Goal: Task Accomplishment & Management: Manage account settings

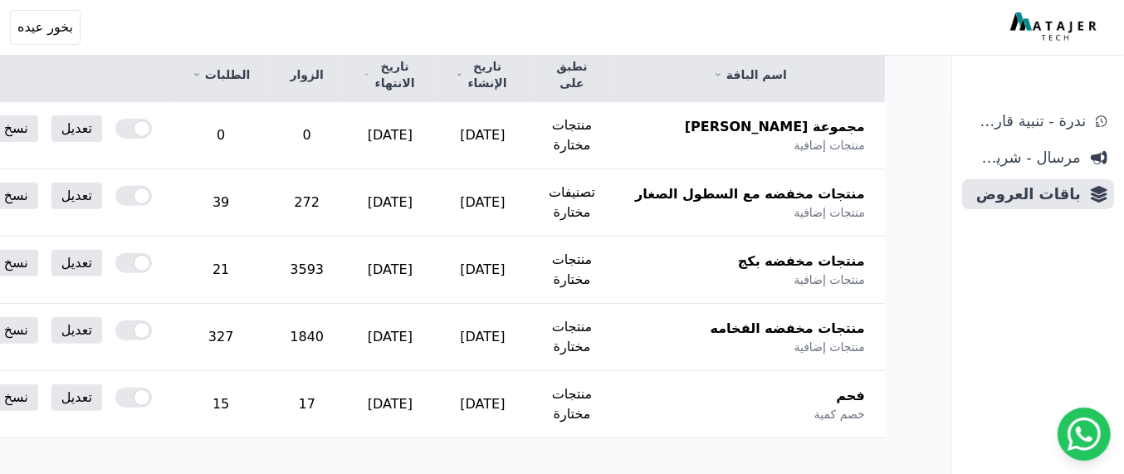
scroll to position [311, 0]
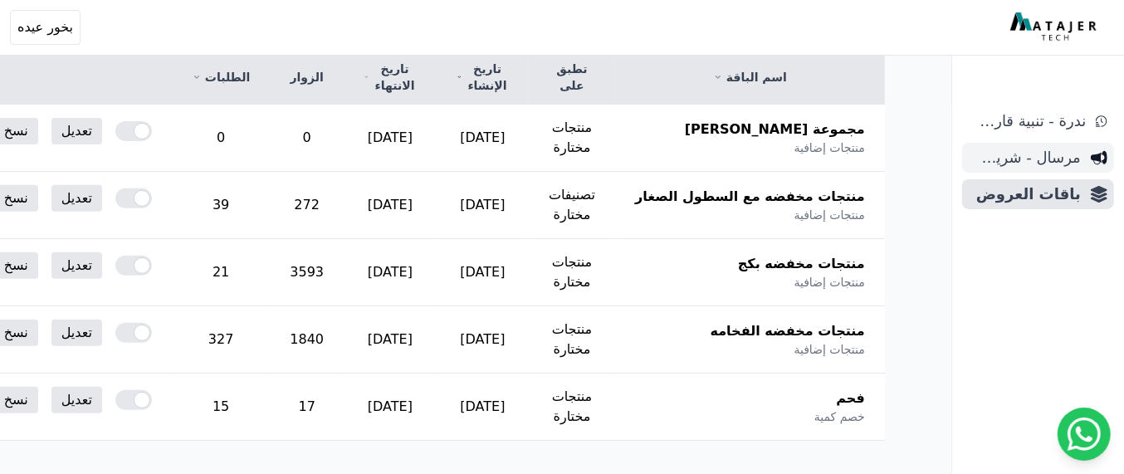
click at [1038, 148] on span "مرسال - شريط دعاية" at bounding box center [1025, 157] width 112 height 23
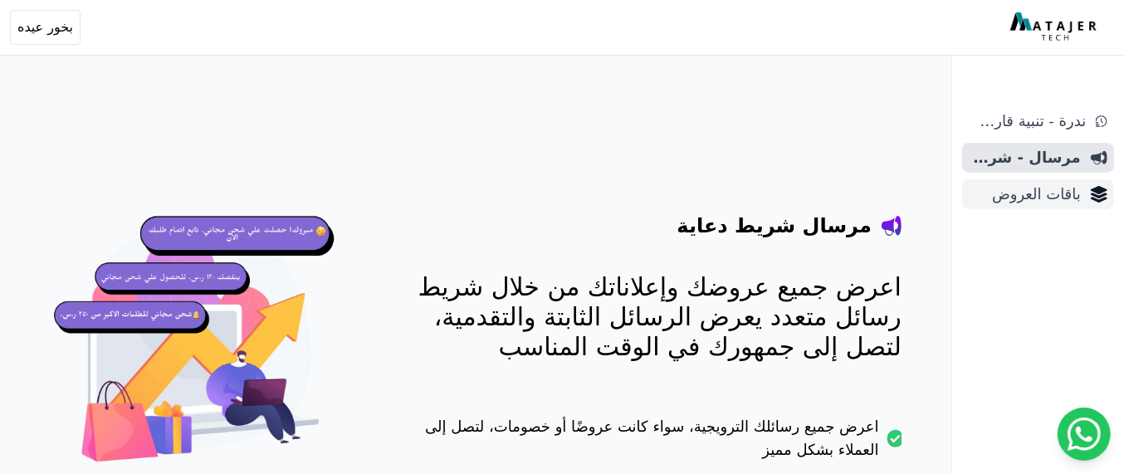
click at [1082, 192] on link "باقات العروض" at bounding box center [1038, 194] width 152 height 30
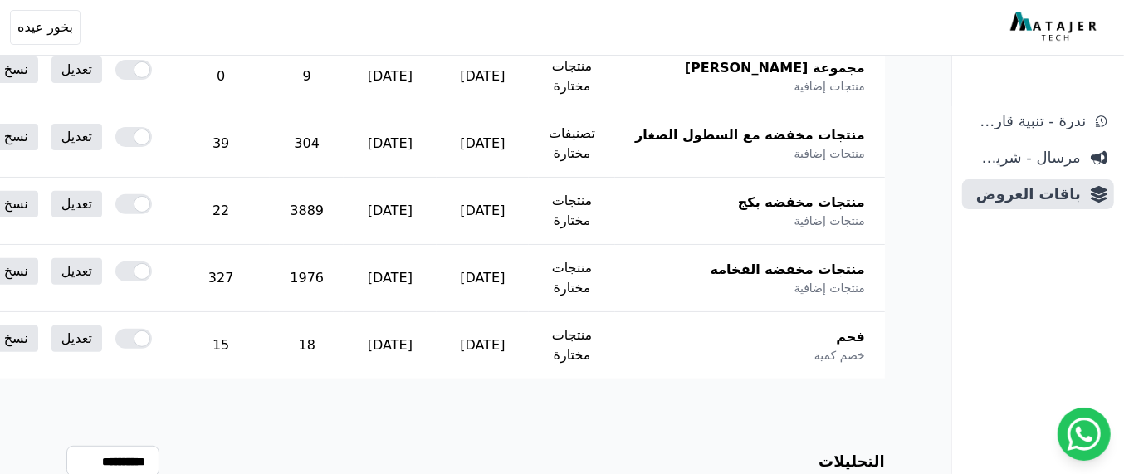
scroll to position [311, 0]
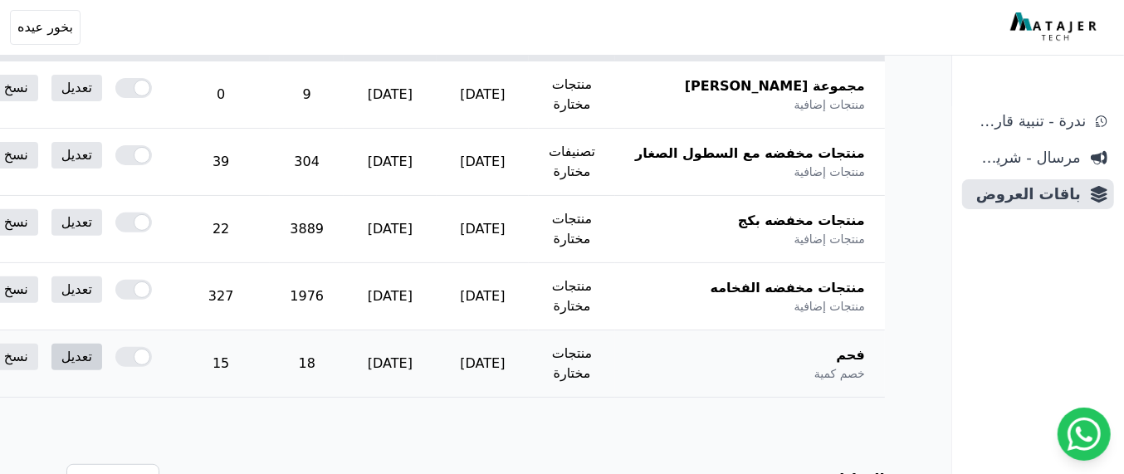
click at [102, 354] on link "تعديل" at bounding box center [76, 357] width 51 height 27
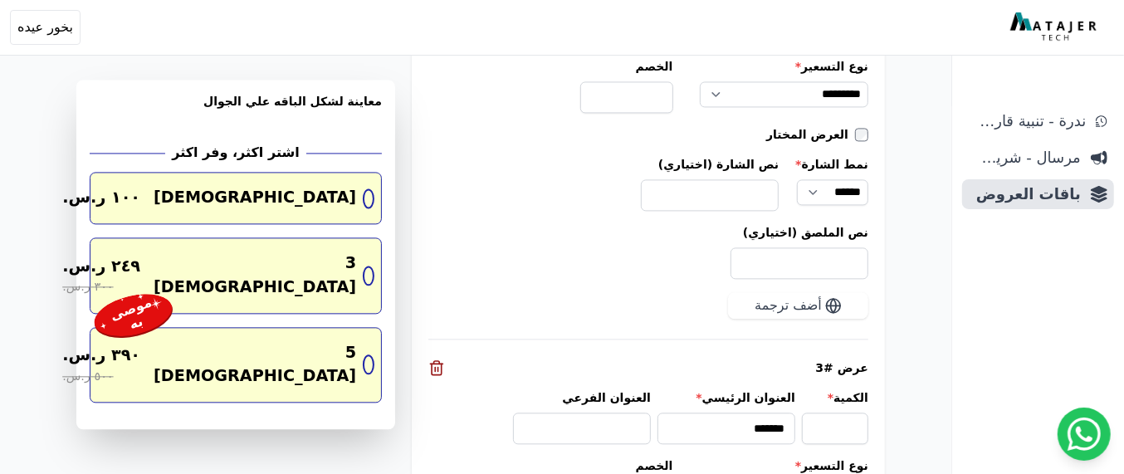
scroll to position [2160, 0]
